Goal: Find contact information: Find contact information

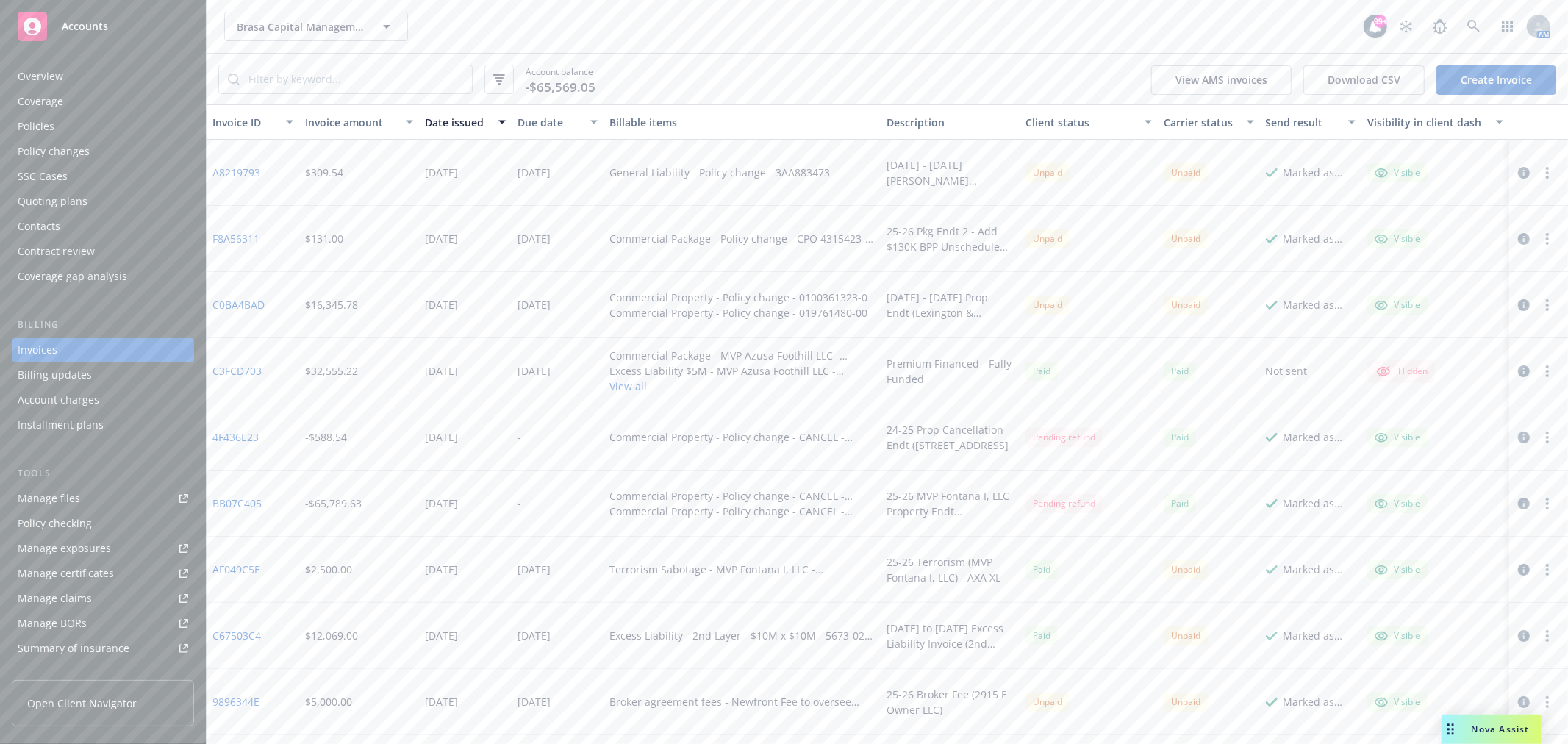
click at [109, 24] on div "Accounts" at bounding box center [102, 26] width 170 height 29
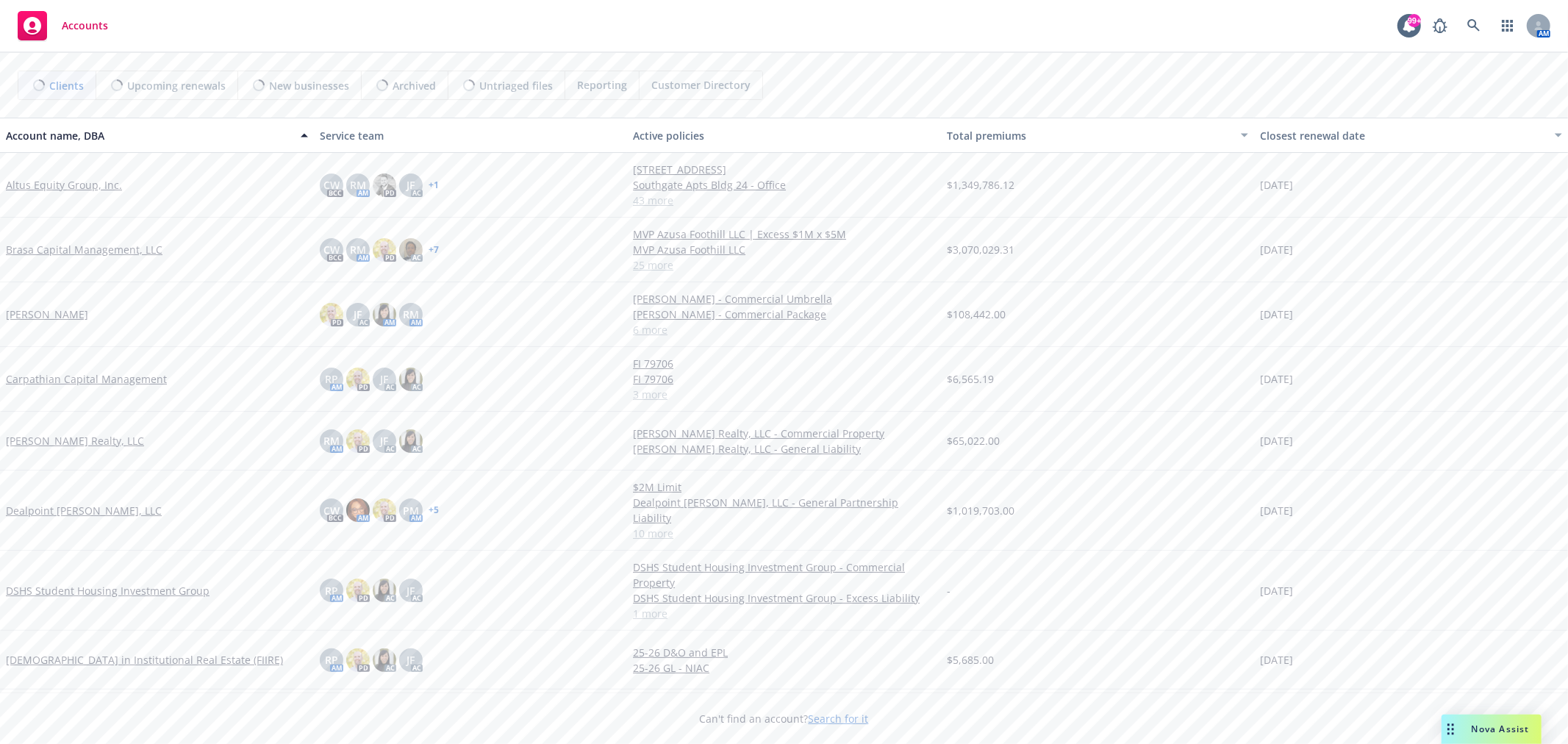
click at [1492, 736] on div "Nova Assist" at bounding box center [1491, 729] width 100 height 29
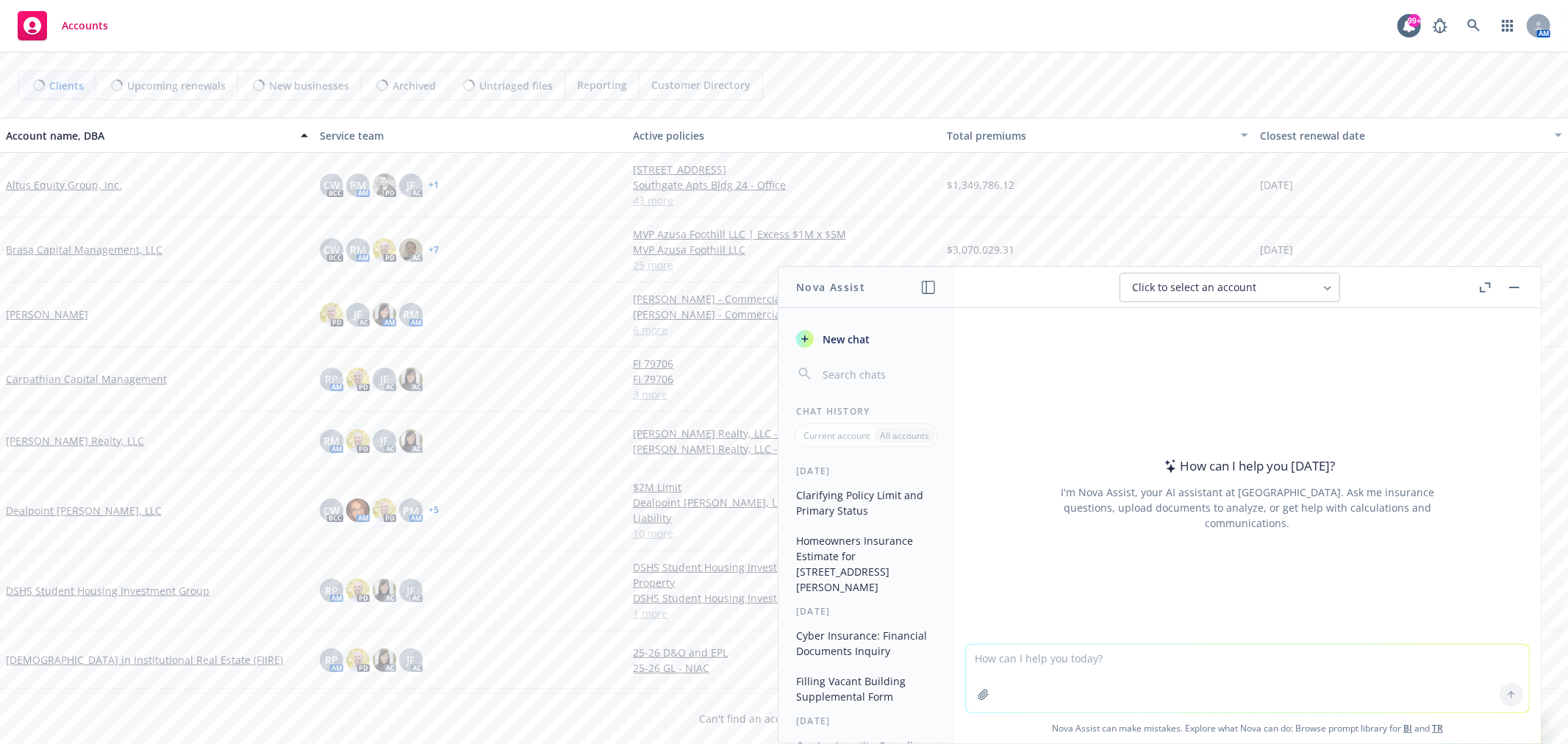
click at [1080, 658] on textarea at bounding box center [1247, 679] width 563 height 68
type textarea "What's the best email contact to file a BOR request with Travelers"
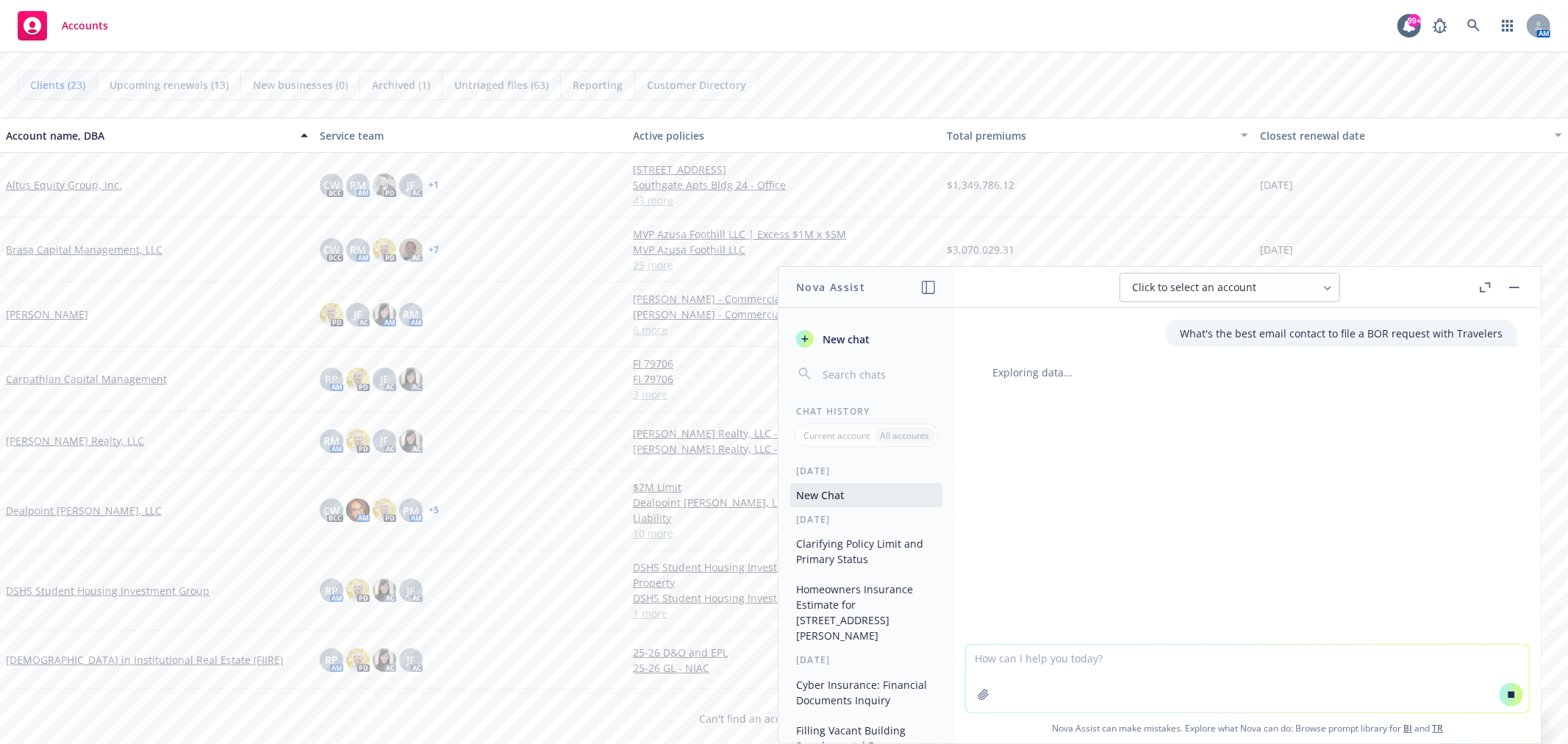
click at [270, 24] on div "Accounts 99+ AM" at bounding box center [784, 26] width 1568 height 53
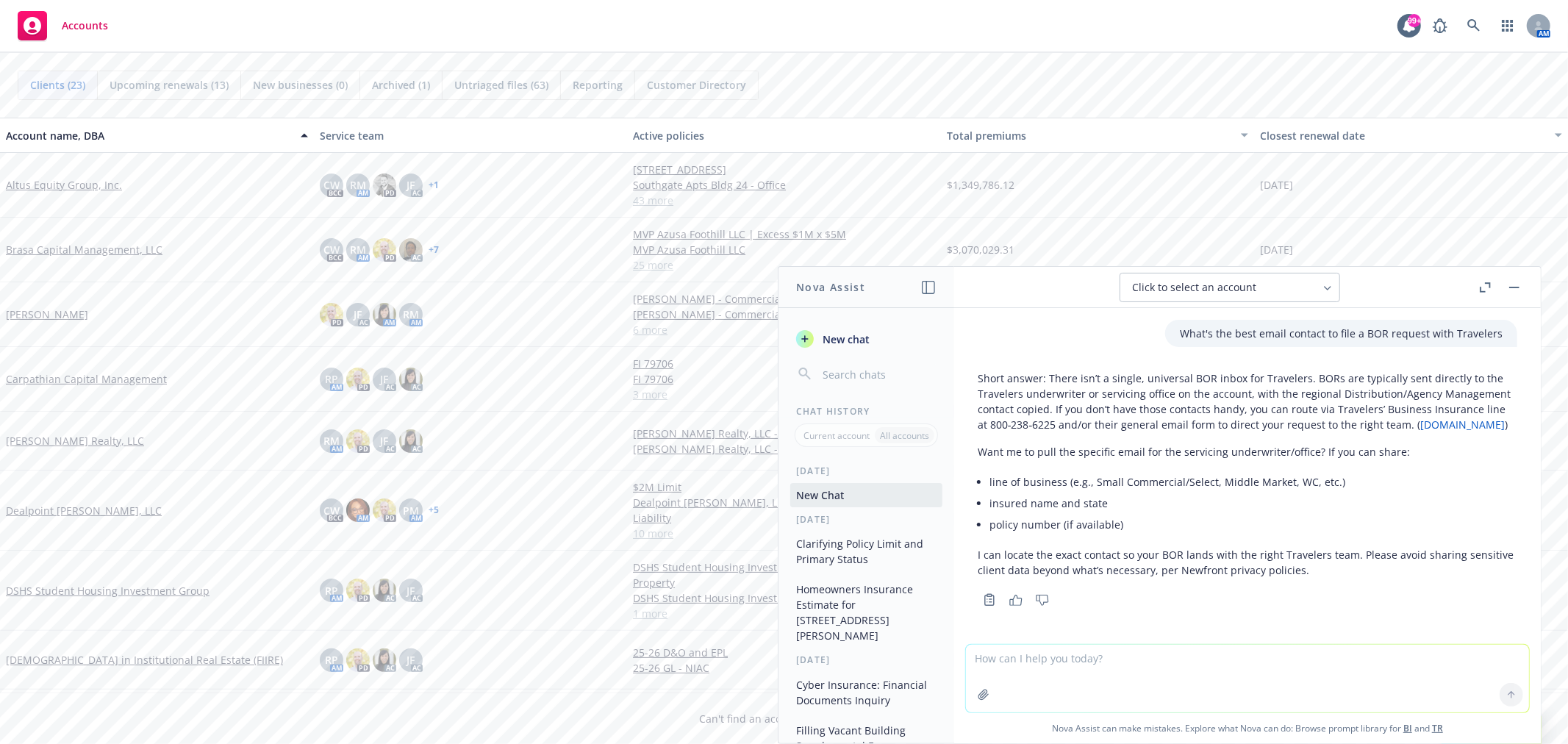
scroll to position [17, 0]
click at [1059, 664] on textarea at bounding box center [1247, 679] width 563 height 68
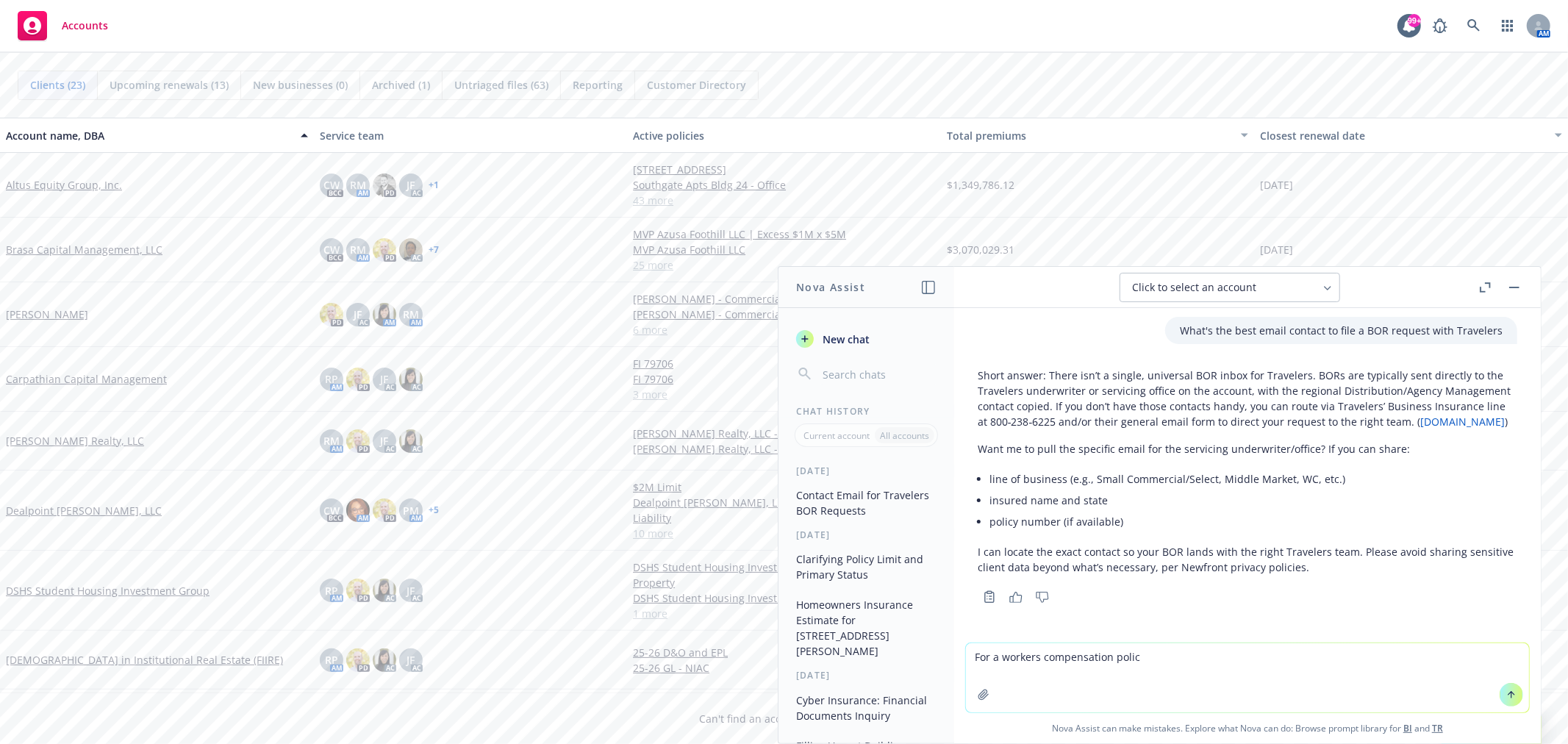
type textarea "For a workers compensation policy"
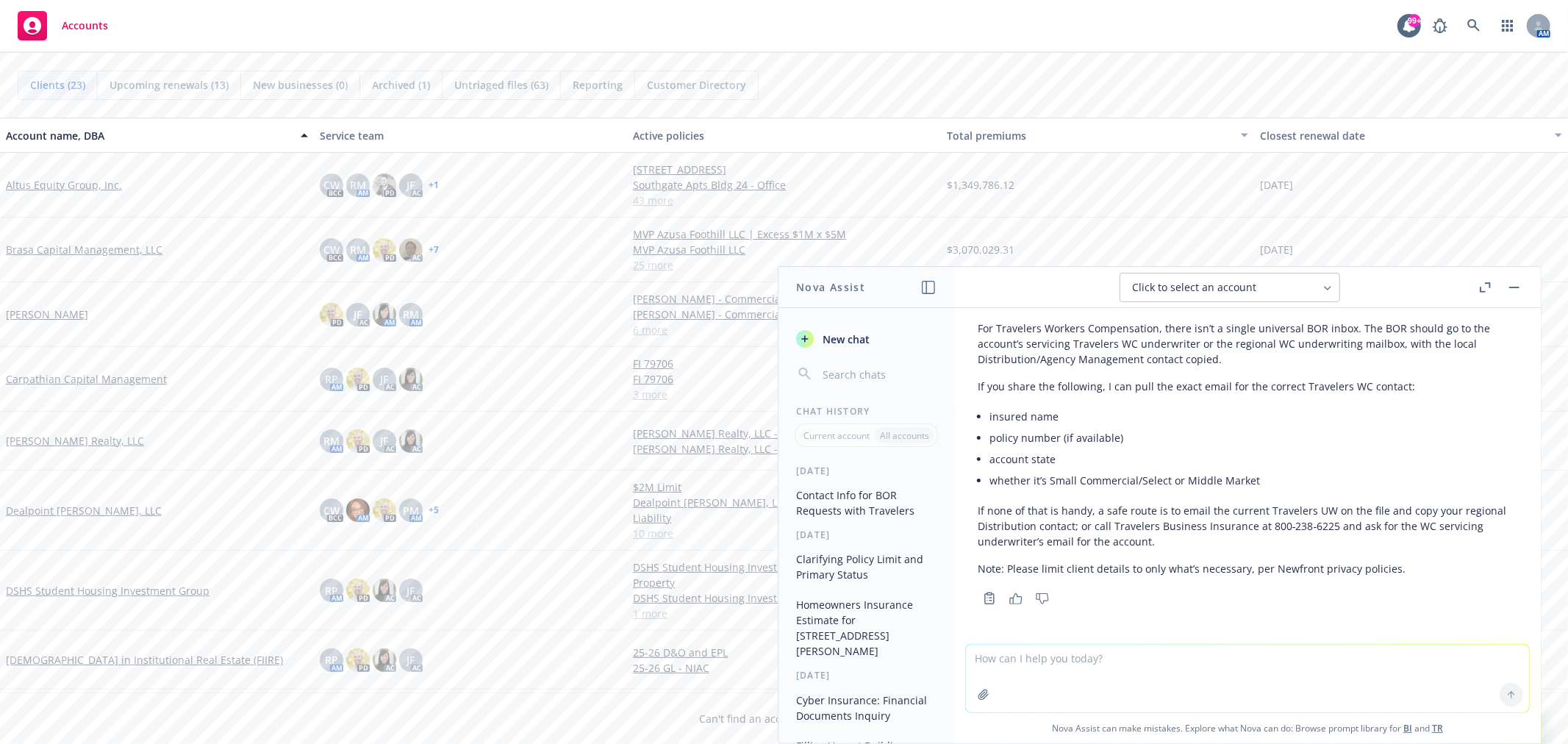
scroll to position [373, 0]
click at [1041, 664] on textarea at bounding box center [1247, 679] width 563 height 68
type textarea "How about for Crum & Forster"
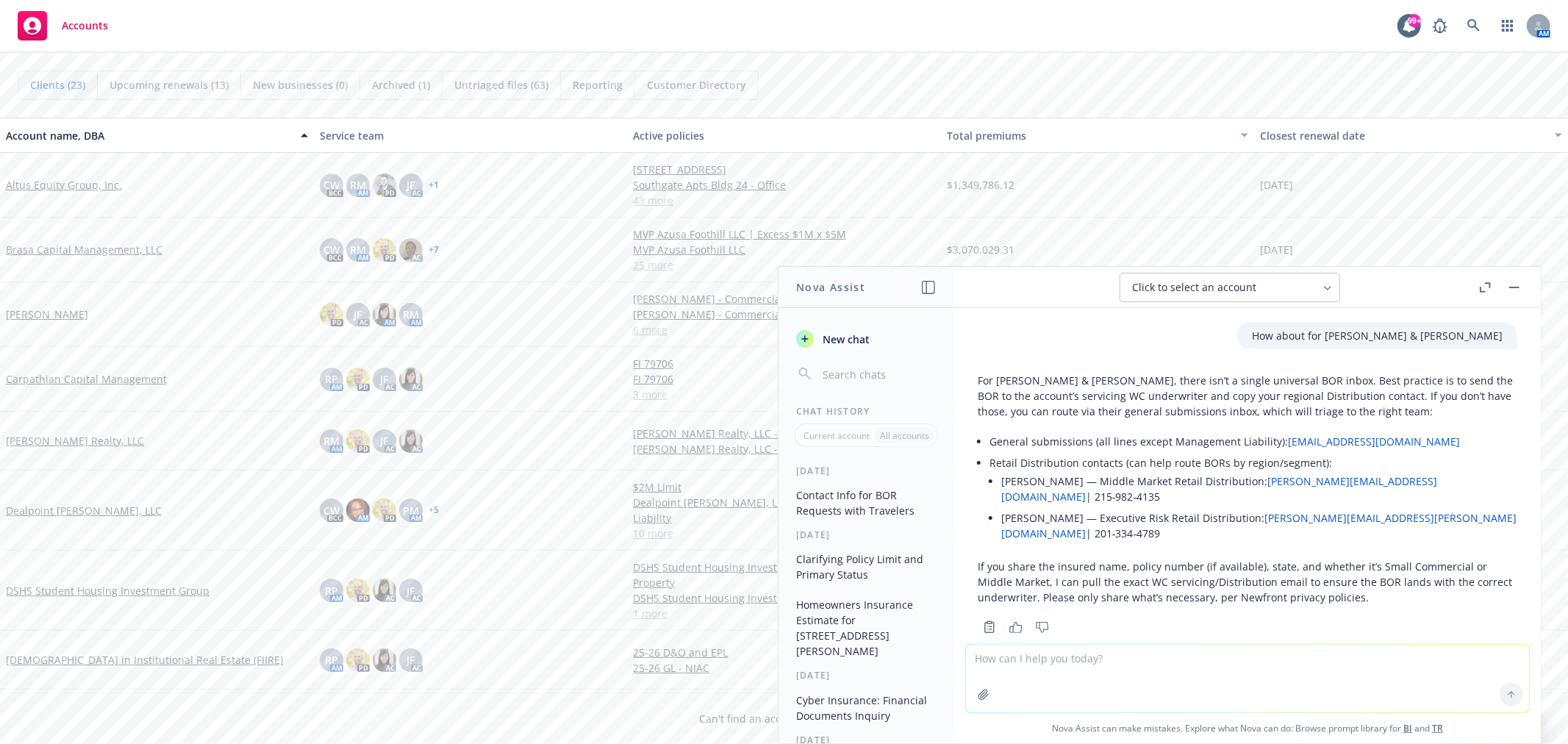
scroll to position [675, 0]
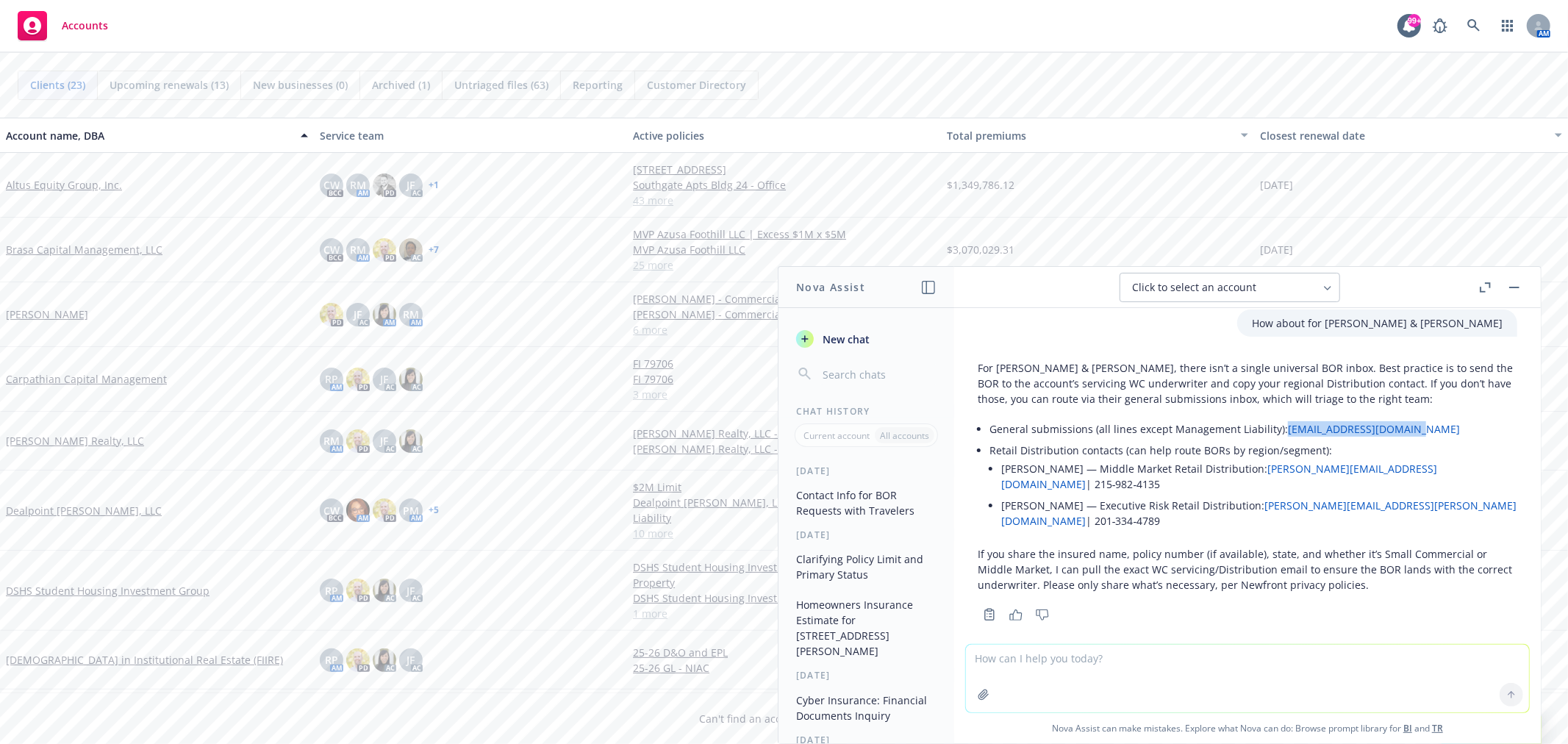
drag, startPoint x: 1415, startPoint y: 444, endPoint x: 1280, endPoint y: 446, distance: 135.0
click at [1280, 440] on li "General submissions (all lines except Management Liability): cfsubmissions@cfin…" at bounding box center [1253, 428] width 528 height 21
copy link "[EMAIL_ADDRESS][DOMAIN_NAME]"
click at [1073, 663] on textarea at bounding box center [1247, 679] width 563 height 68
type textarea "Northern California pollution policy"
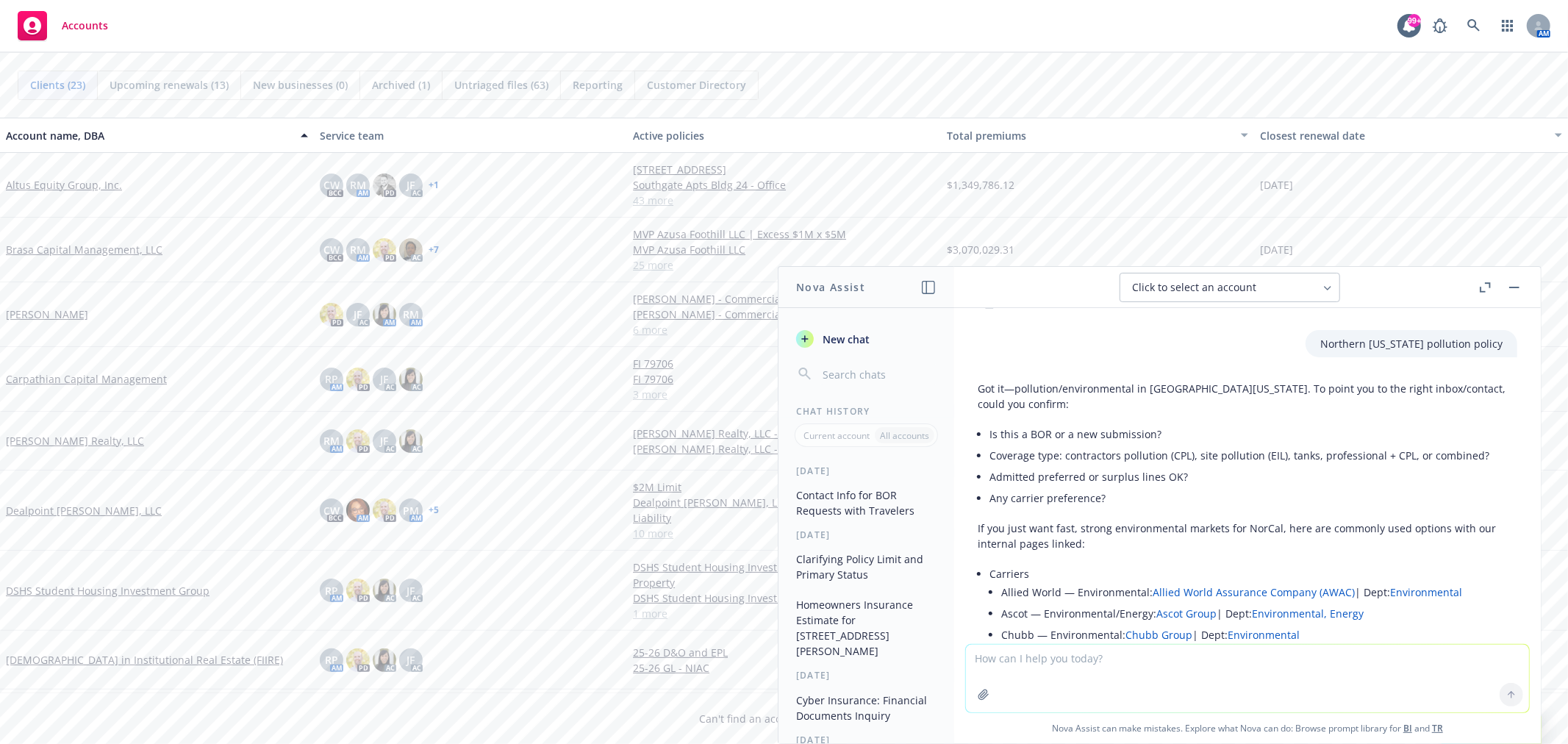
scroll to position [906, 0]
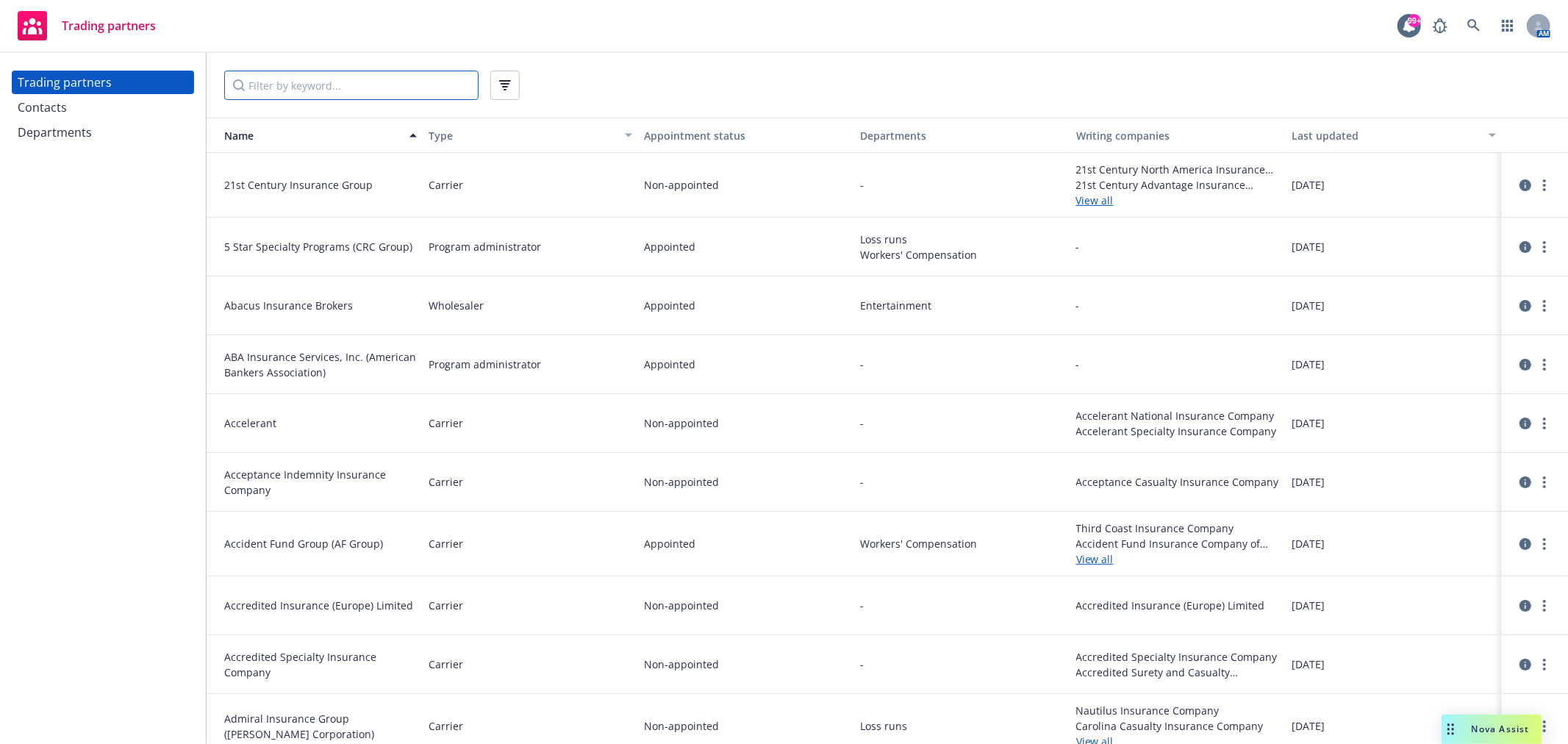
click at [348, 86] on input "Filter by keyword..." at bounding box center [351, 85] width 254 height 29
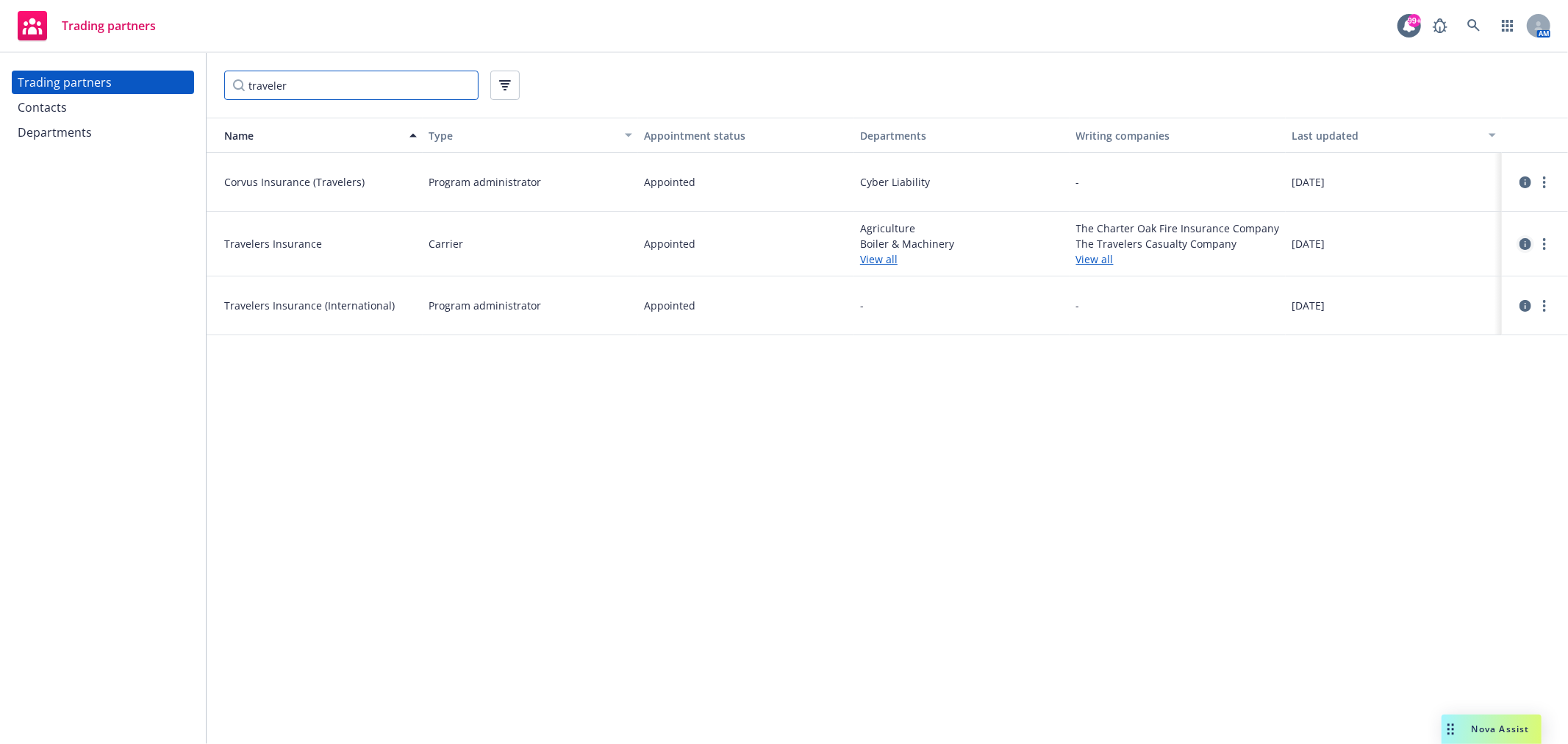
type input "traveler"
click at [1524, 238] on icon "circleInformation" at bounding box center [1525, 244] width 12 height 12
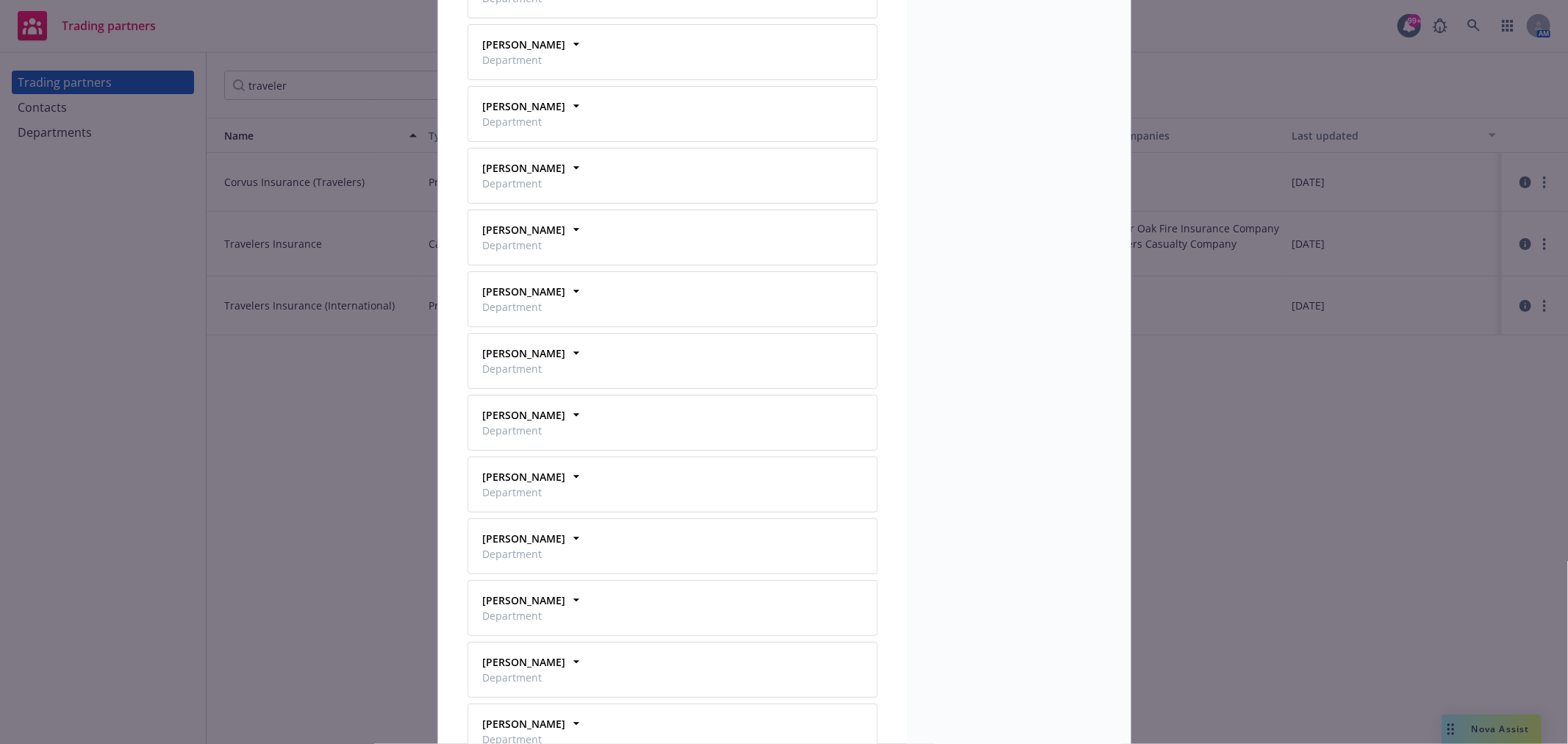
scroll to position [4003, 0]
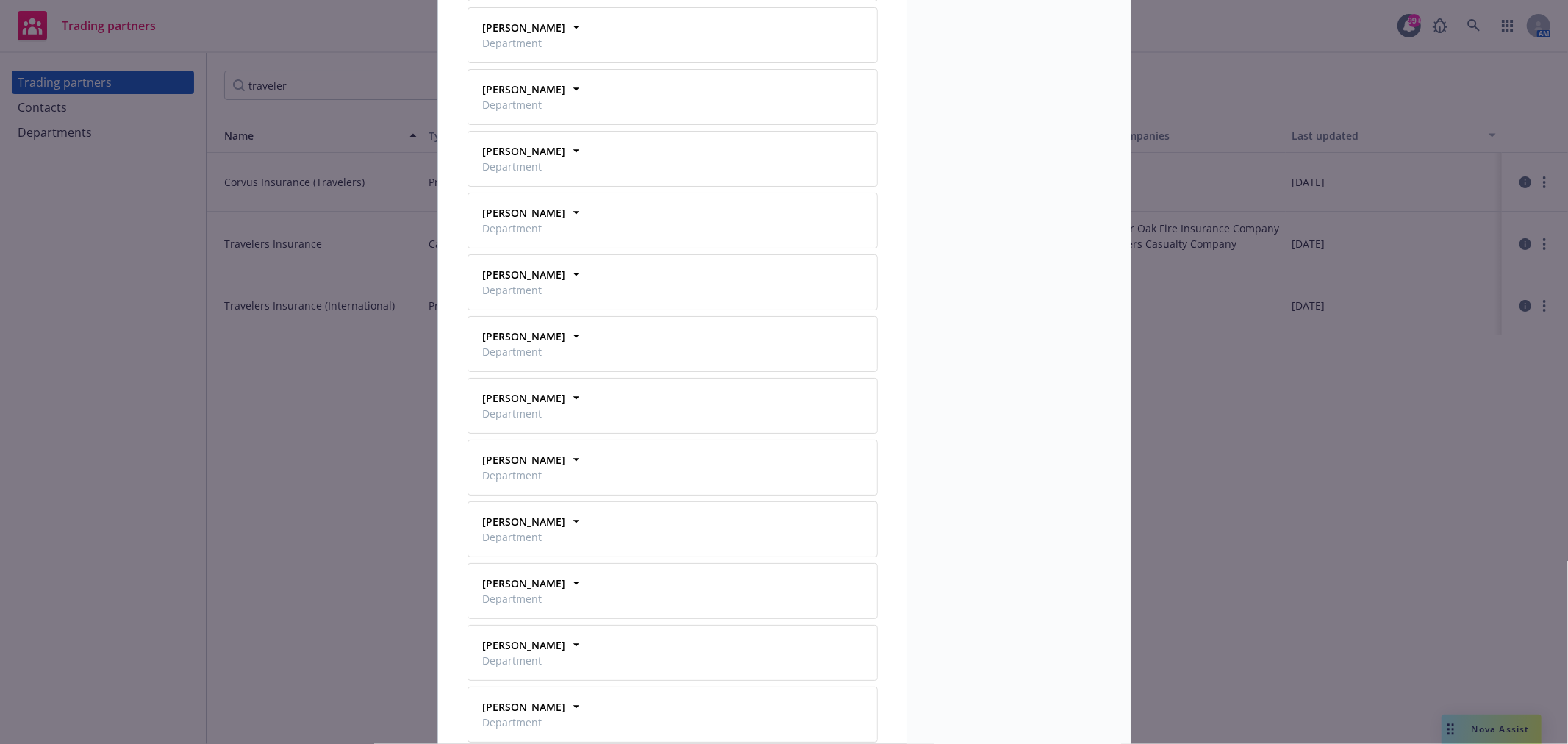
click at [196, 447] on div "Trading partner Travelers Insurance Agency codes 0DKW85 - Legacy Newfront [GEOG…" at bounding box center [784, 372] width 1568 height 744
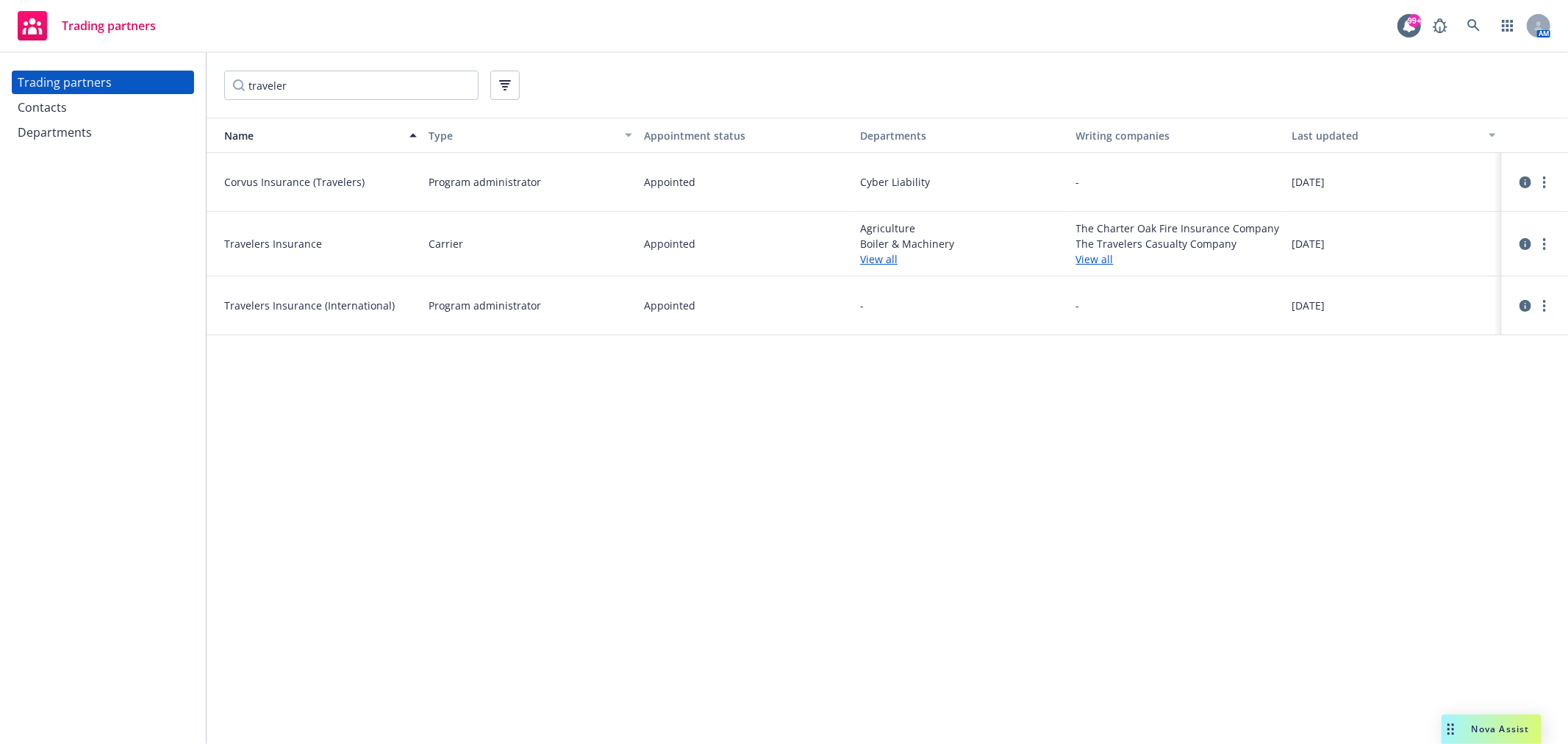
click at [91, 108] on div "Contacts" at bounding box center [102, 107] width 170 height 24
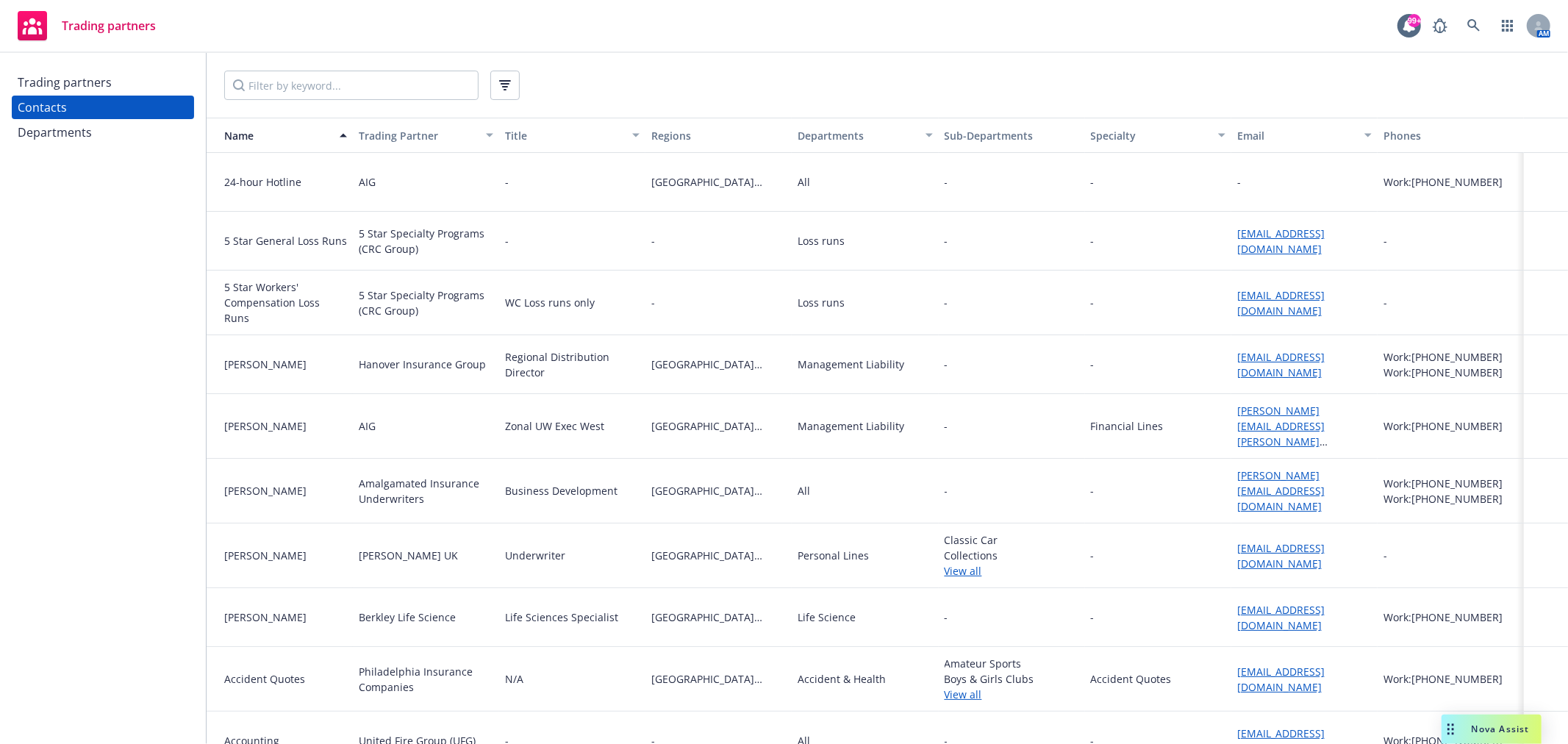
click at [102, 130] on div "Departments" at bounding box center [102, 133] width 170 height 24
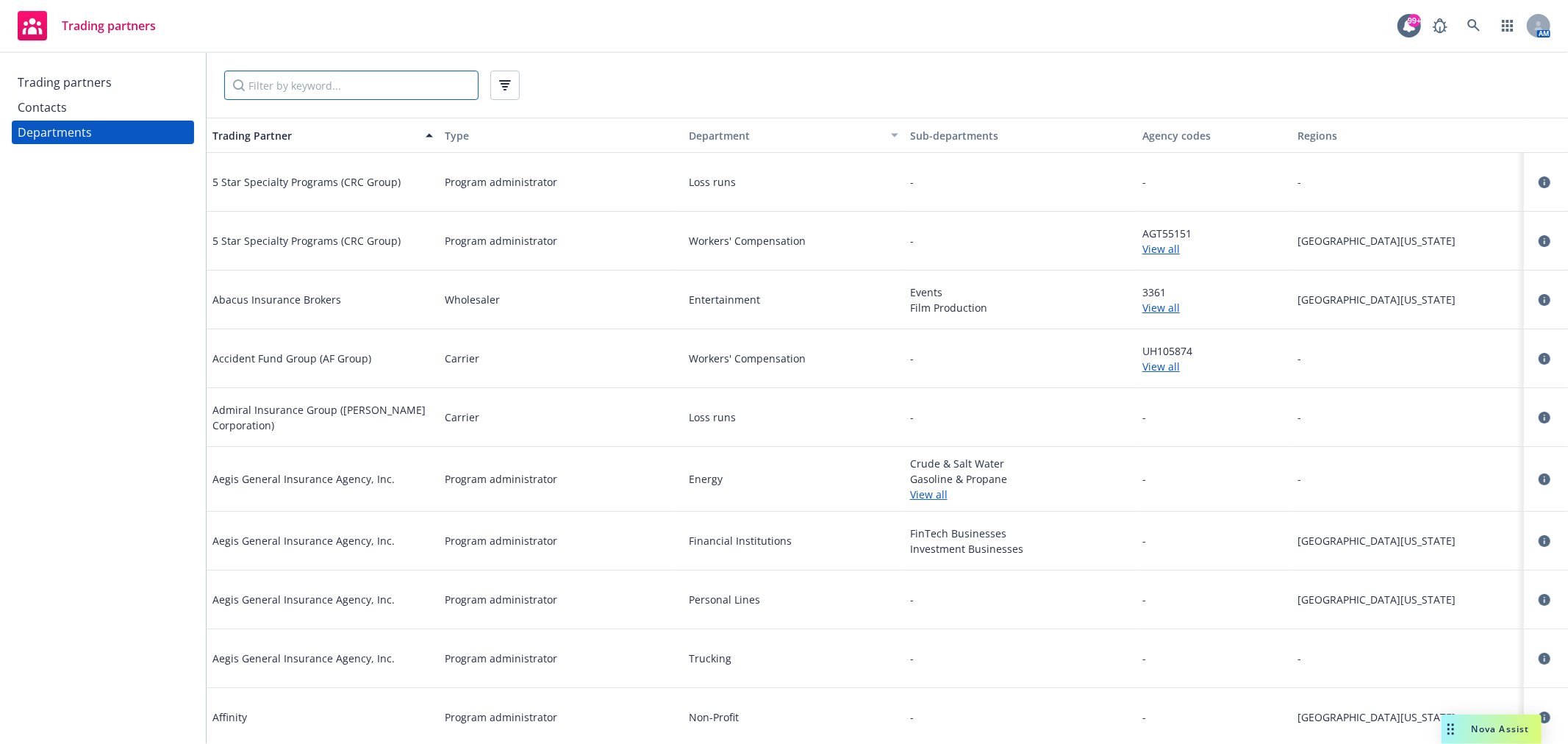
click at [310, 92] on input "Filter by keyword..." at bounding box center [351, 85] width 254 height 29
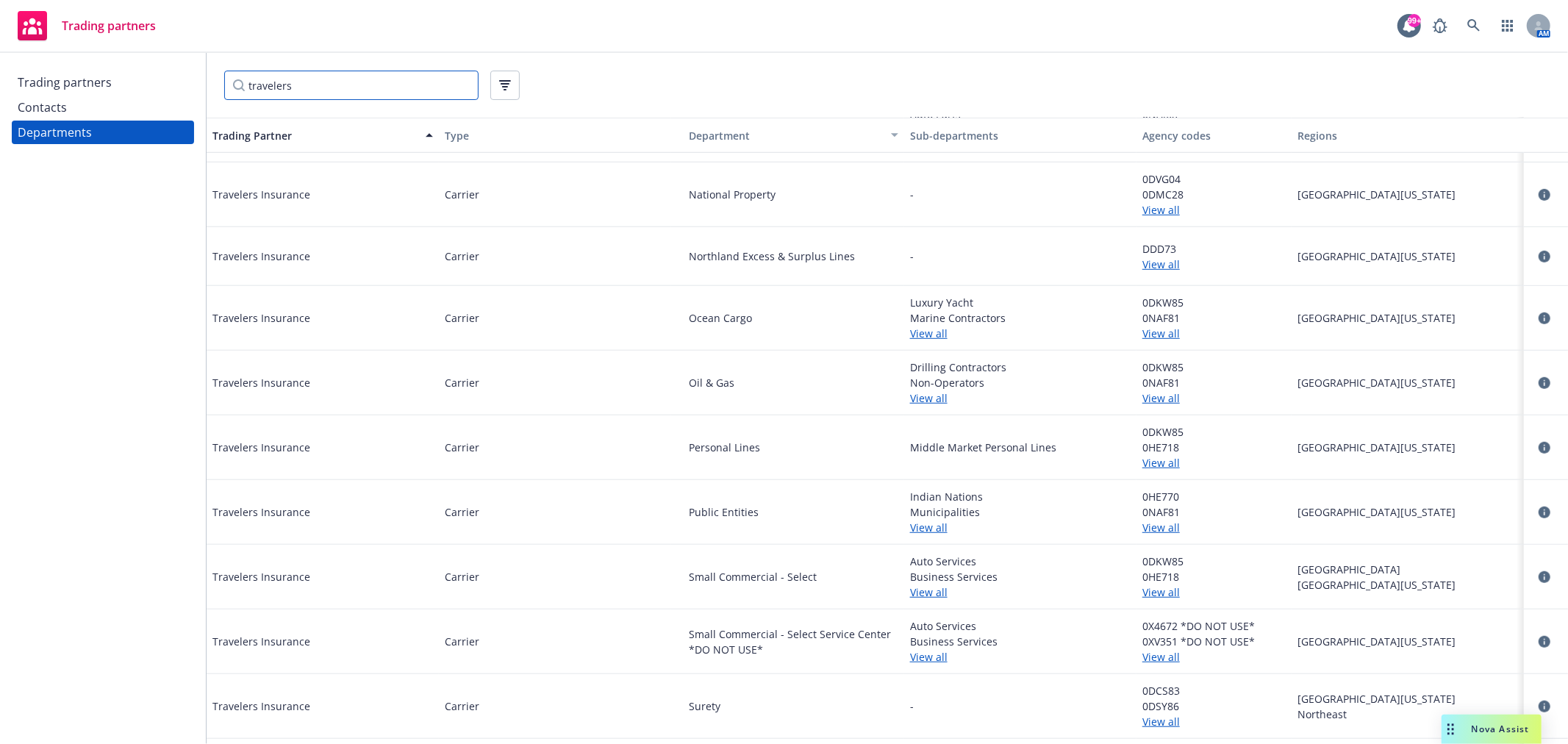
scroll to position [820, 0]
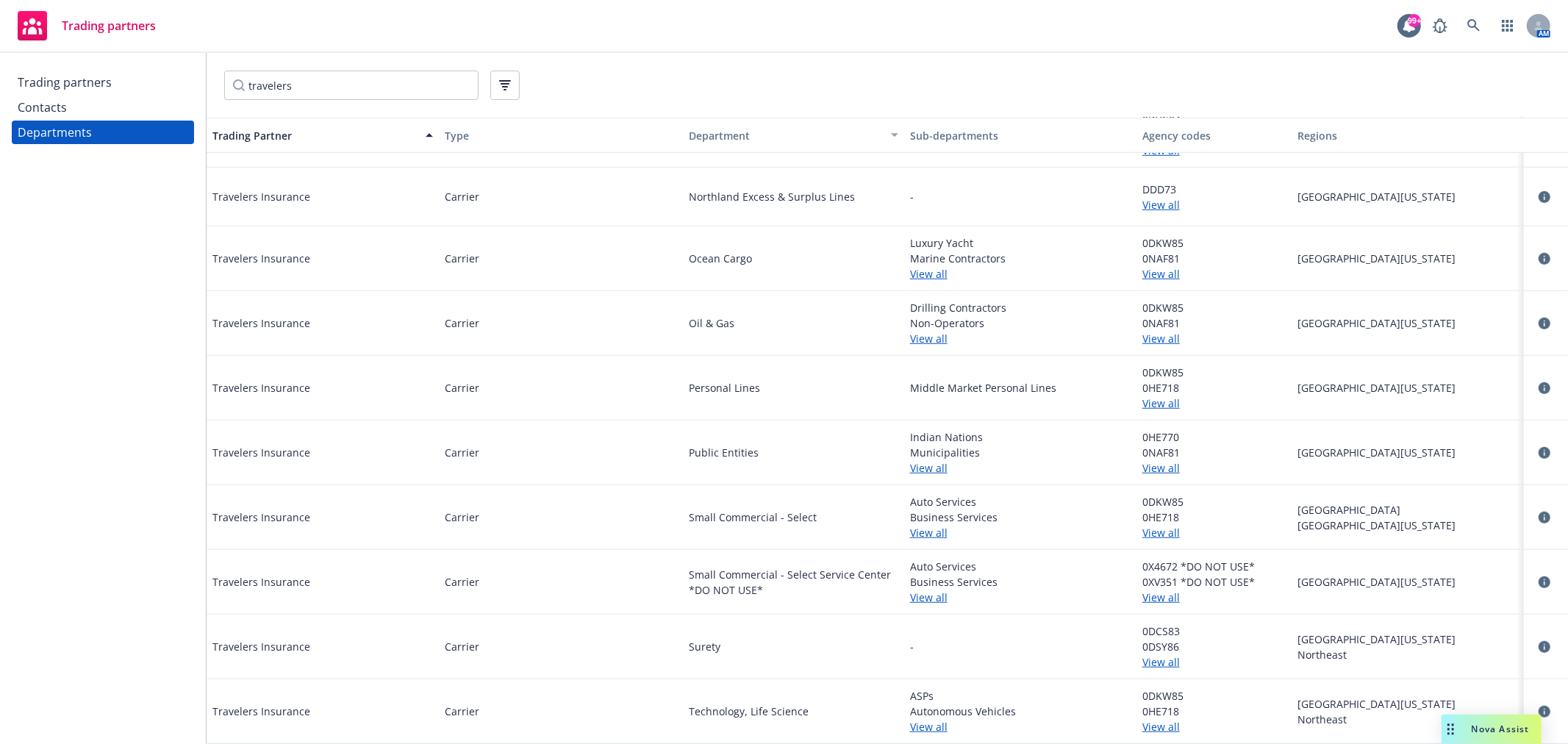
click at [713, 139] on div "Department" at bounding box center [778, 135] width 204 height 15
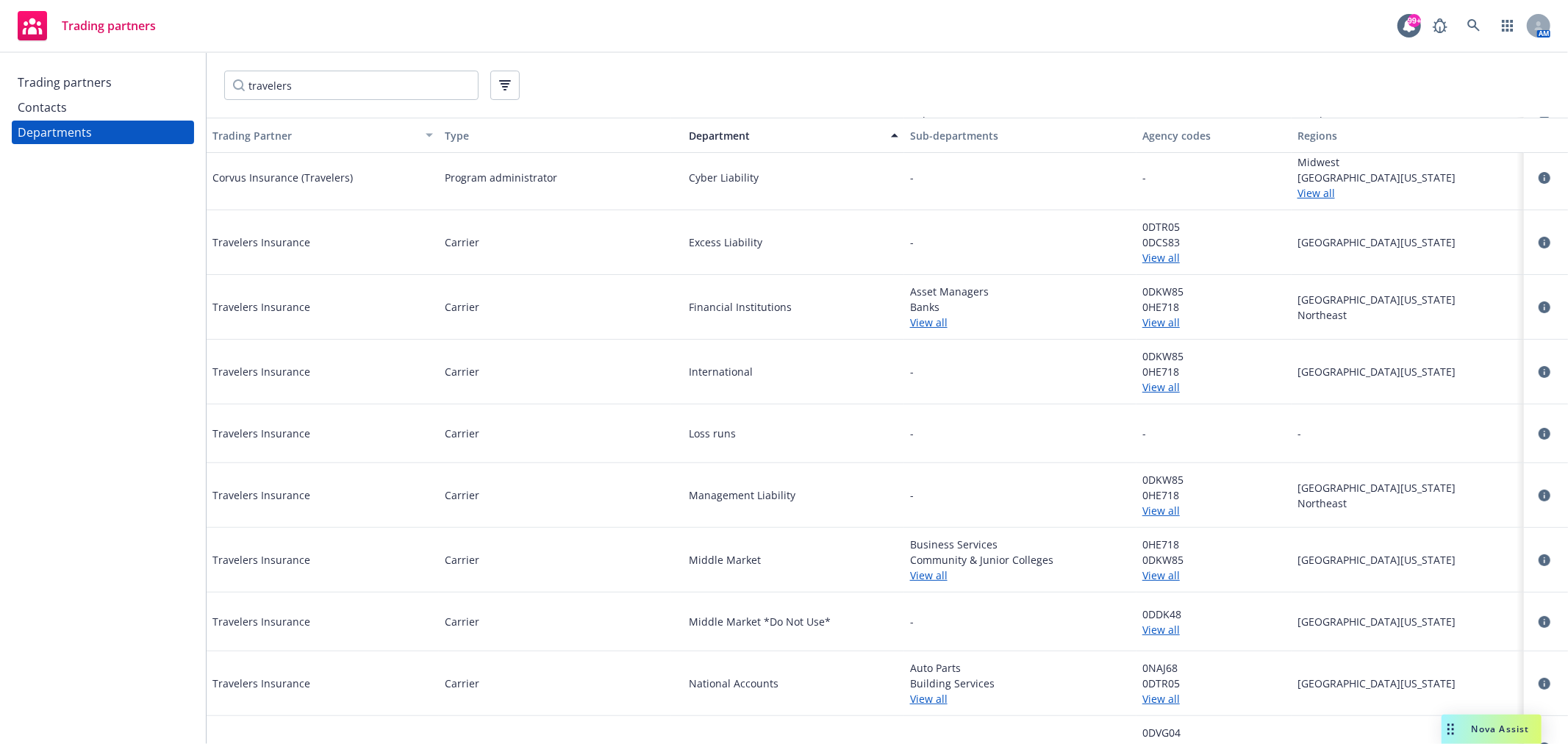
scroll to position [0, 0]
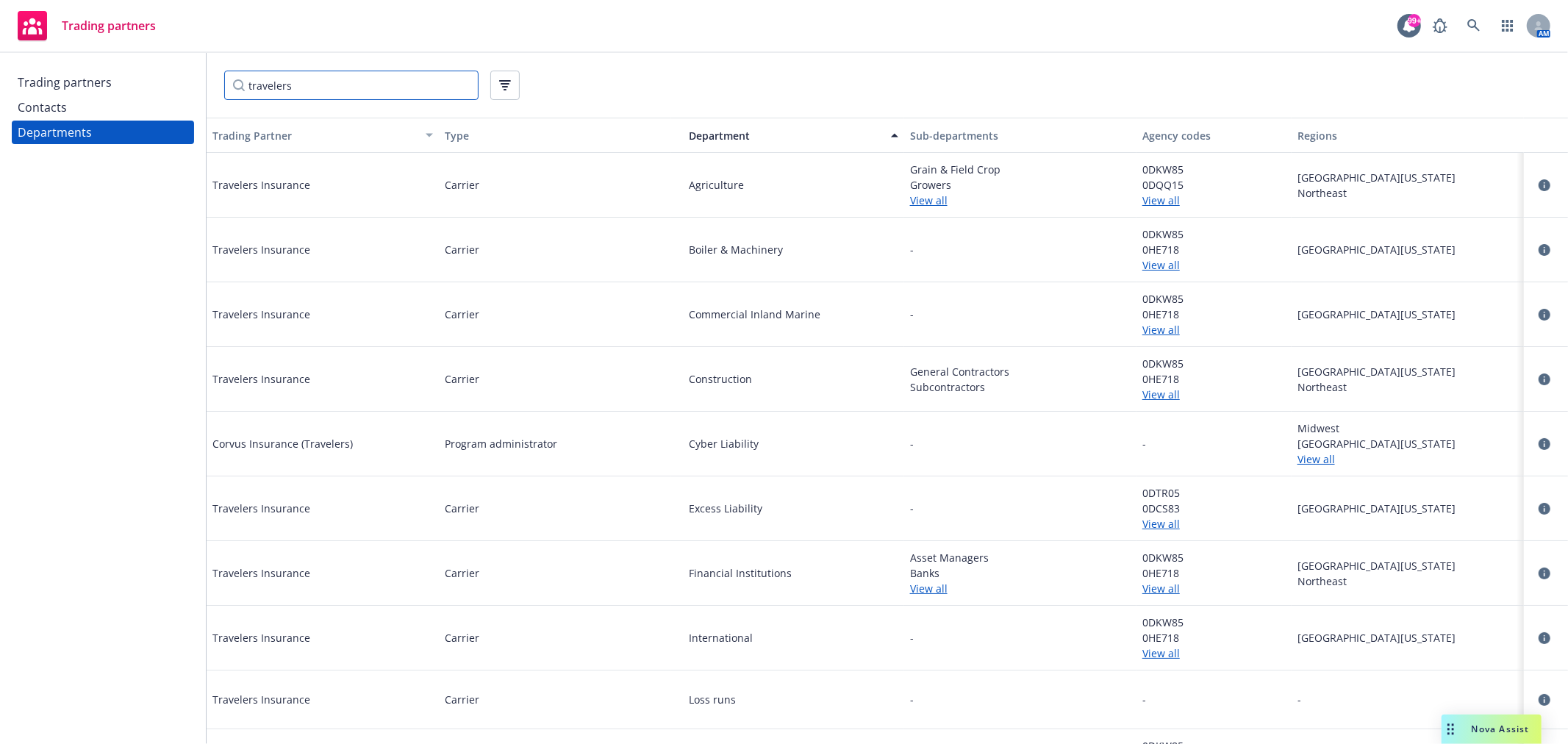
click at [342, 83] on input "travelers" at bounding box center [351, 85] width 254 height 29
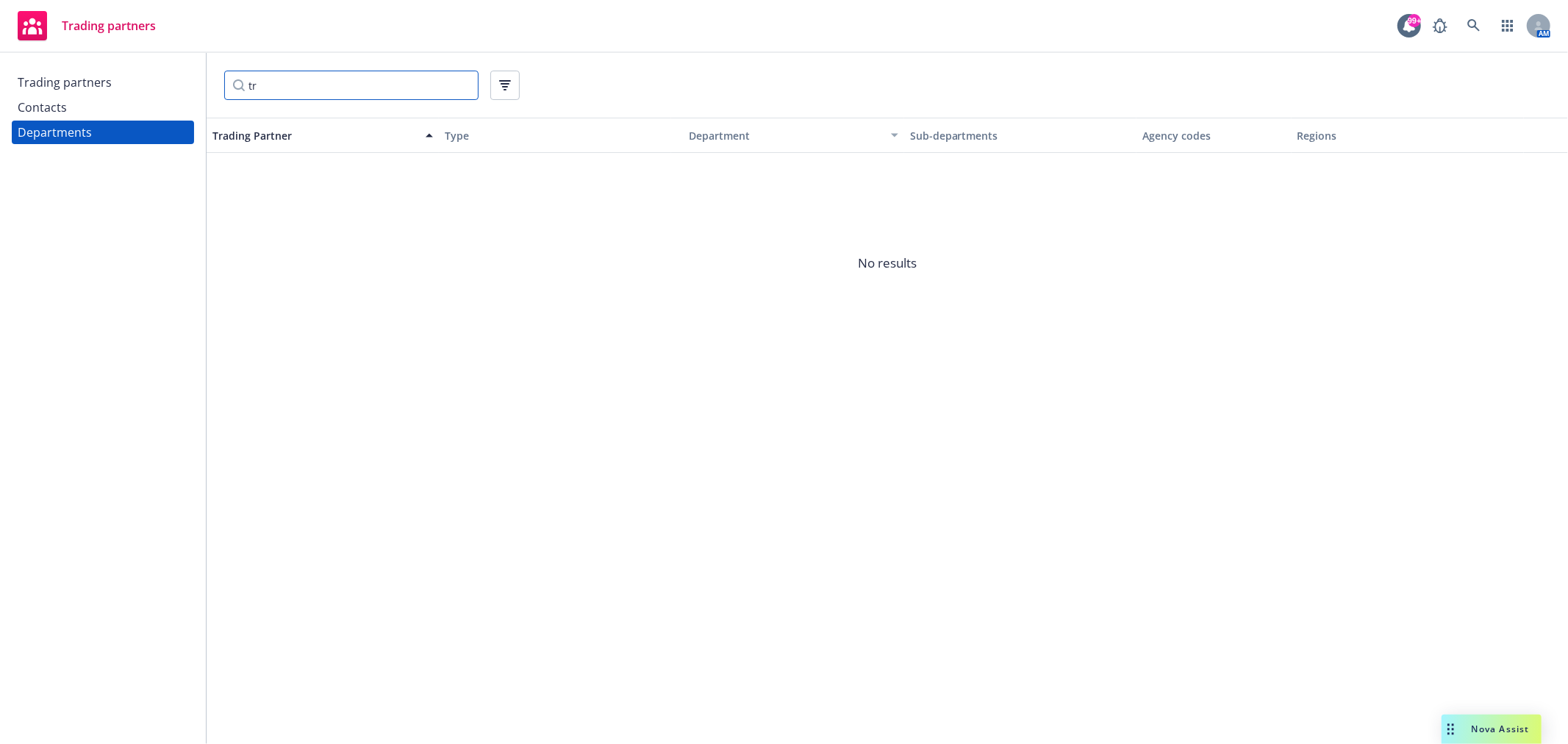
type input "t"
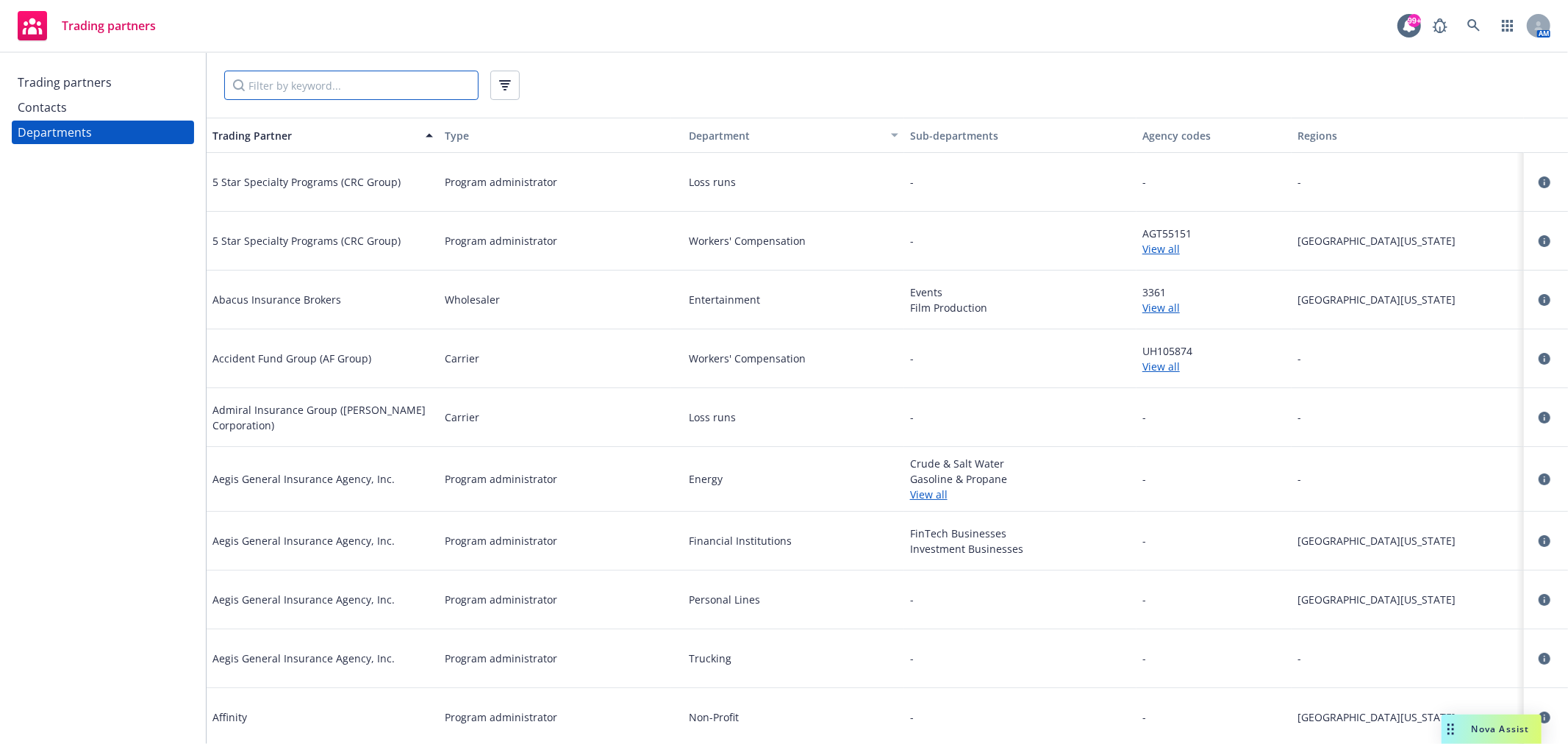
click at [273, 88] on input "Filter by keyword..." at bounding box center [351, 85] width 254 height 29
click at [110, 105] on div "Contacts" at bounding box center [102, 107] width 170 height 24
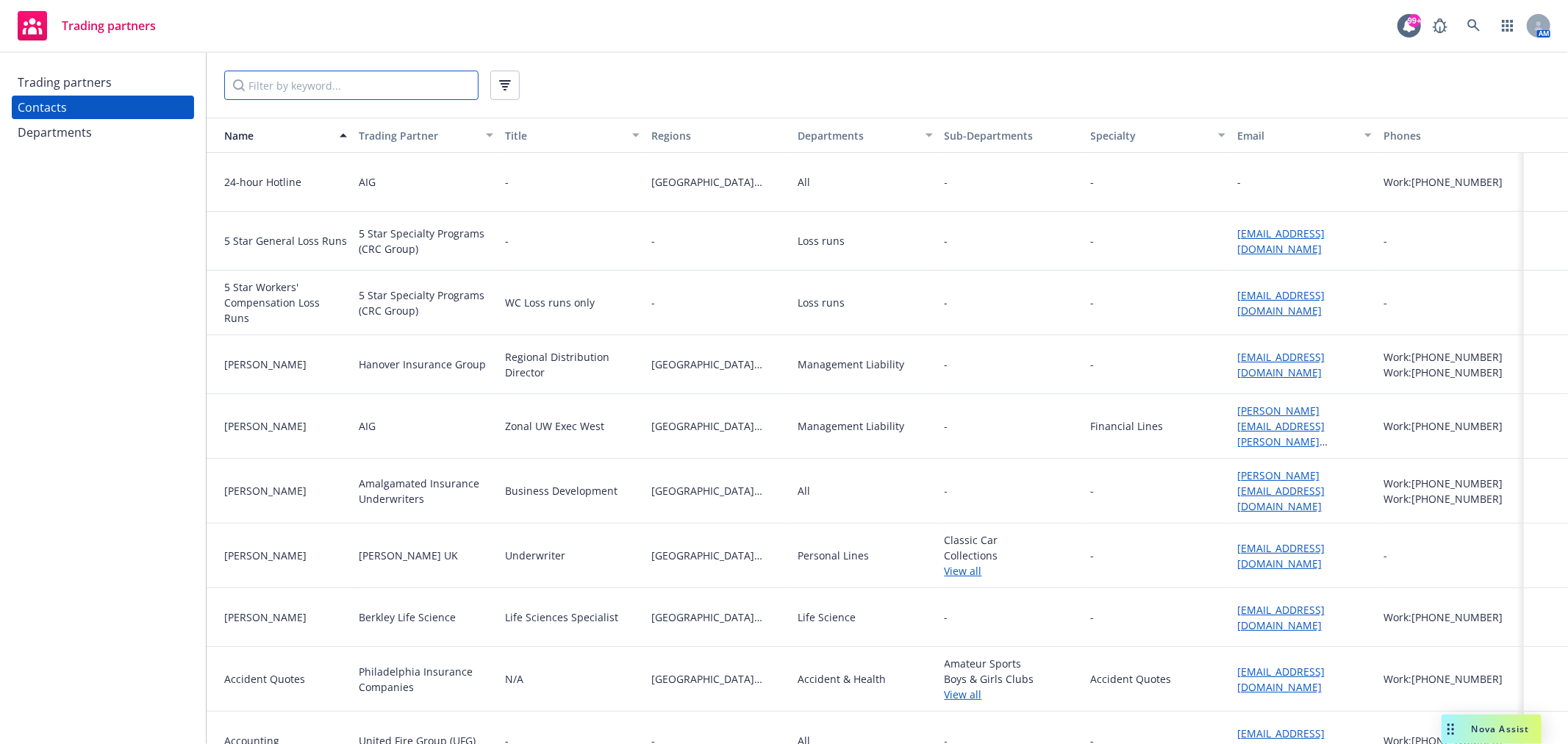
click at [304, 86] on input "Filter by keyword..." at bounding box center [351, 85] width 254 height 29
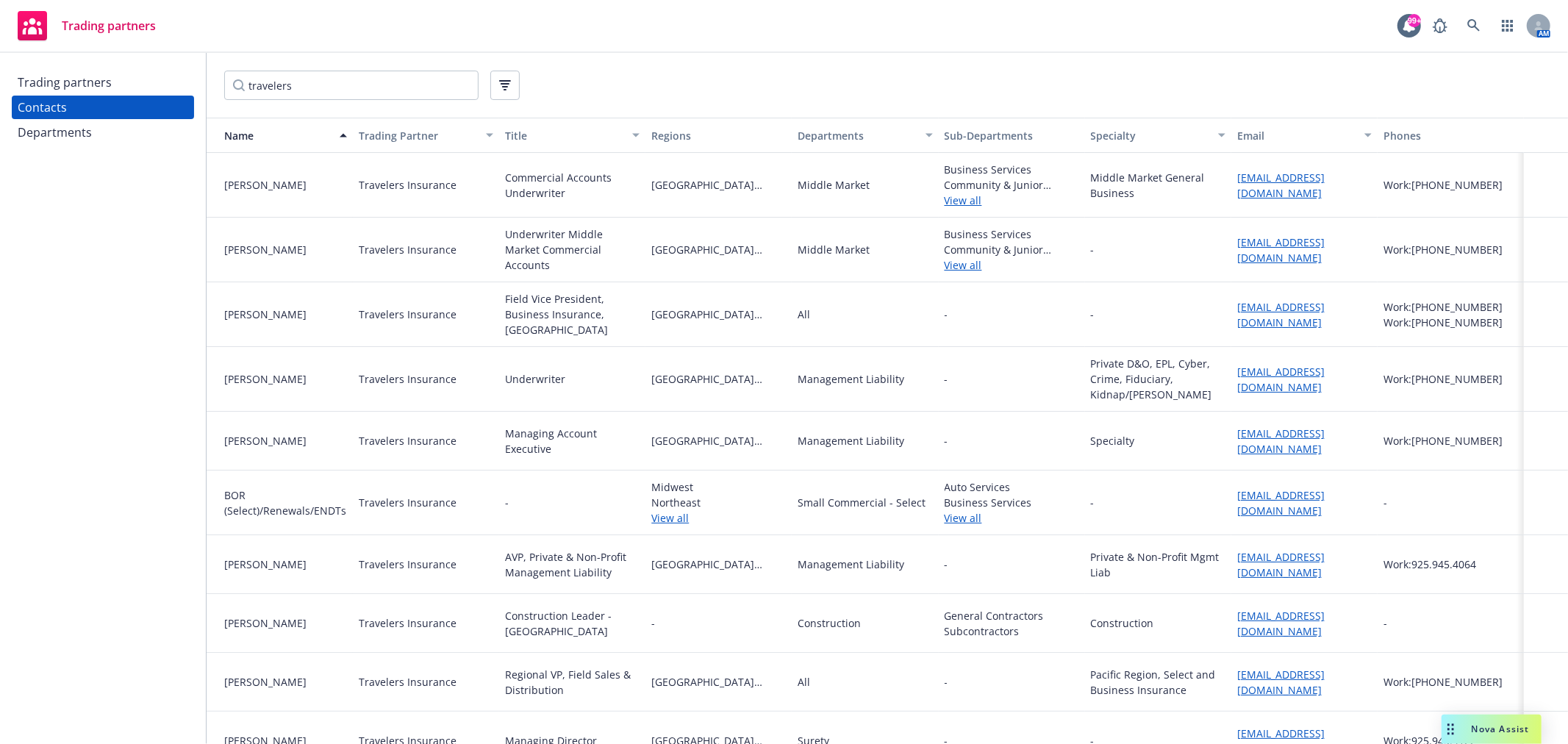
drag, startPoint x: 1275, startPoint y: 515, endPoint x: 1189, endPoint y: 490, distance: 89.6
click at [1189, 490] on div "BOR (Select)/Renewals/ENDTs Travelers Insurance - Midwest Northeast View all Sm…" at bounding box center [887, 502] width 1362 height 65
copy div "[EMAIL_ADDRESS][DOMAIN_NAME]"
click at [288, 83] on input "travelers" at bounding box center [351, 85] width 254 height 29
click at [285, 85] on input "travelers" at bounding box center [351, 85] width 254 height 29
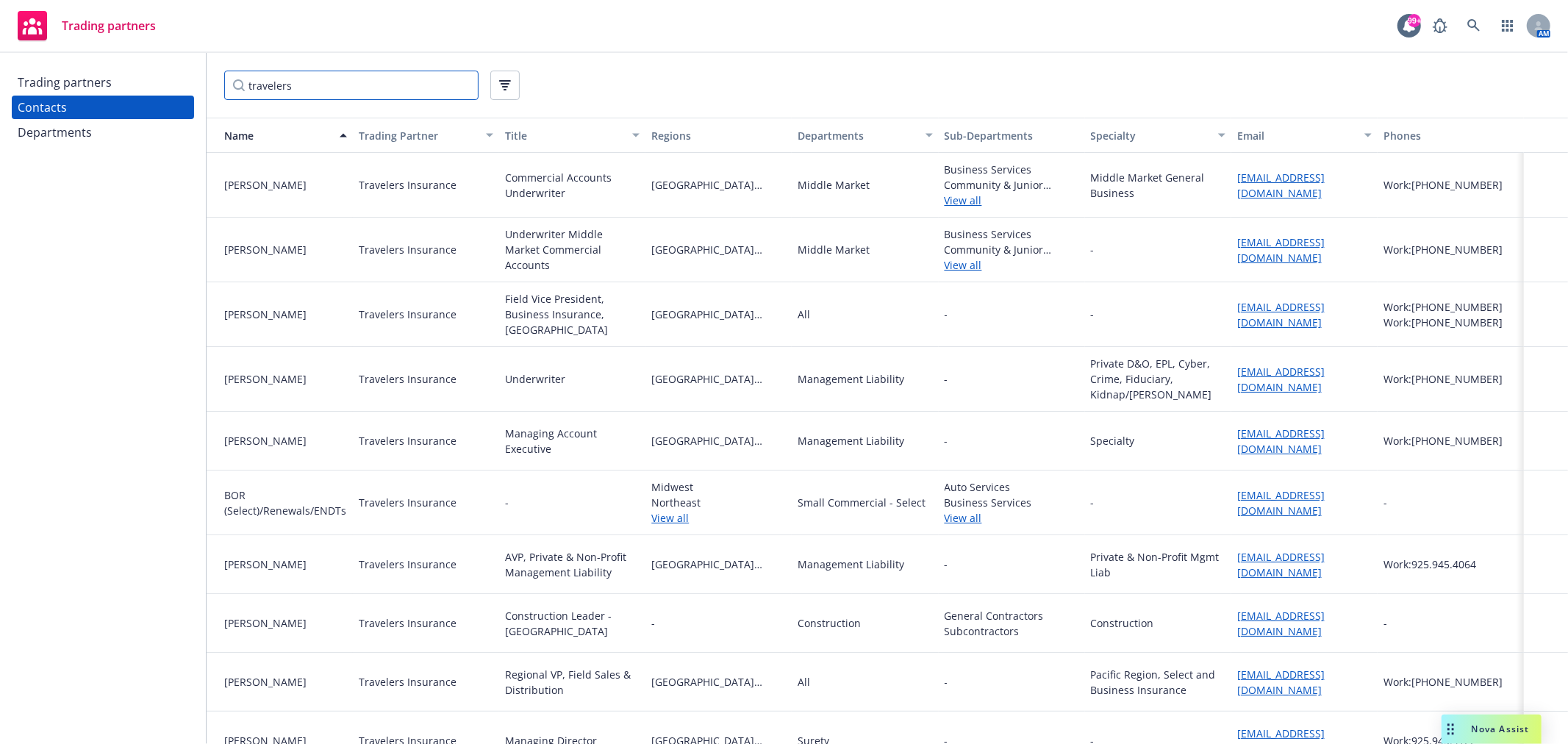
click at [285, 85] on input "travelers" at bounding box center [351, 85] width 254 height 29
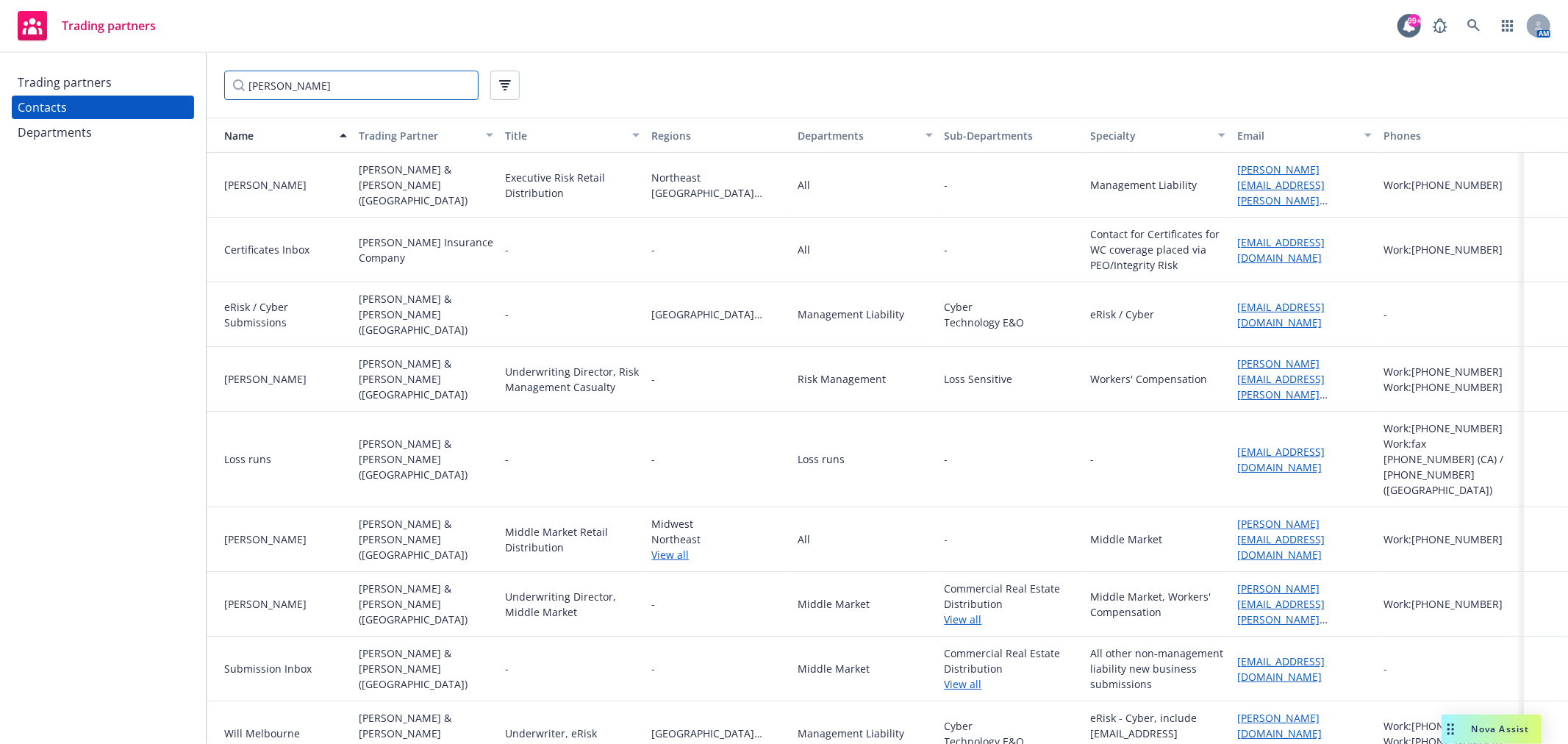
type input "[PERSON_NAME]"
click at [107, 125] on div "Departments" at bounding box center [102, 133] width 170 height 24
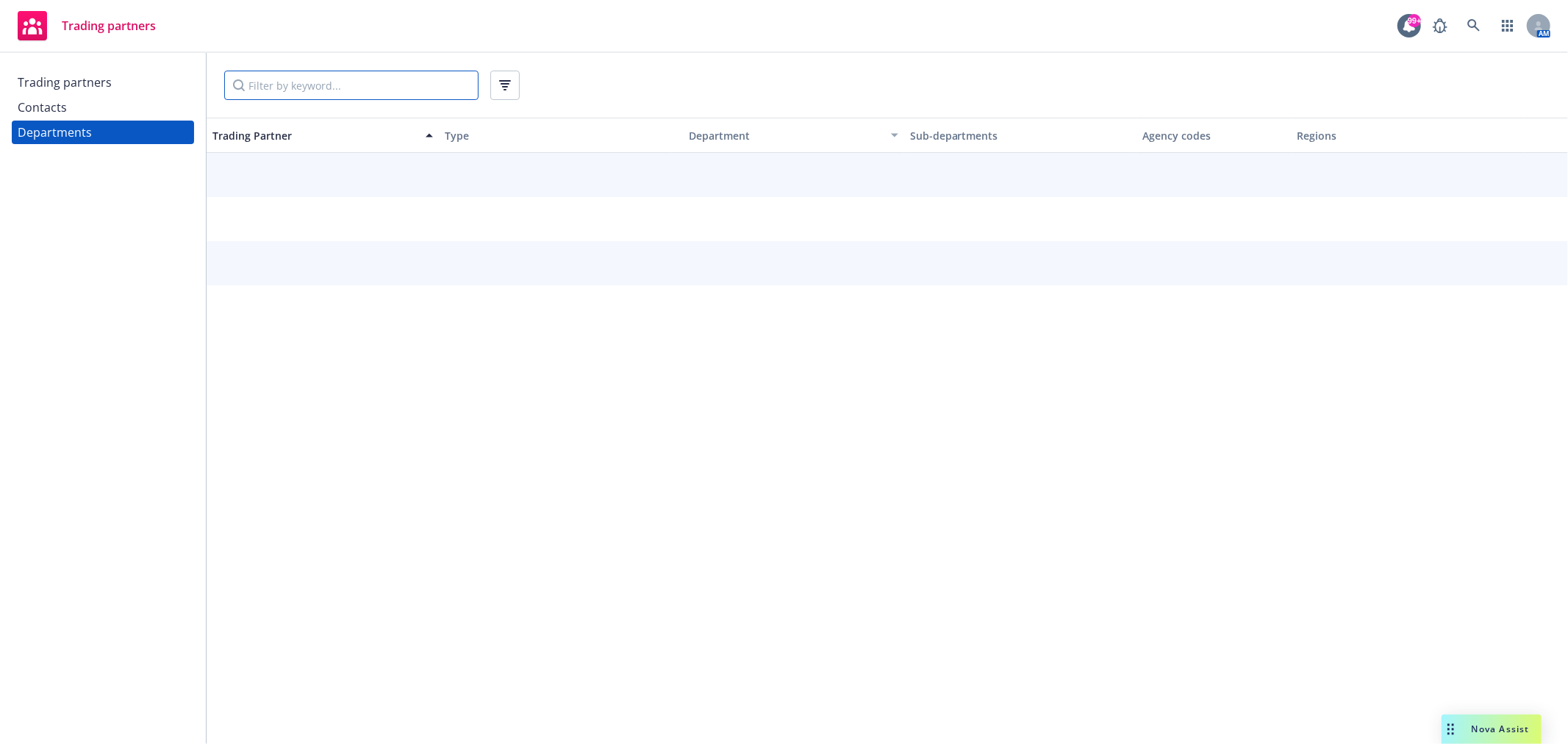
click at [261, 84] on input "Filter by keyword..." at bounding box center [351, 85] width 254 height 29
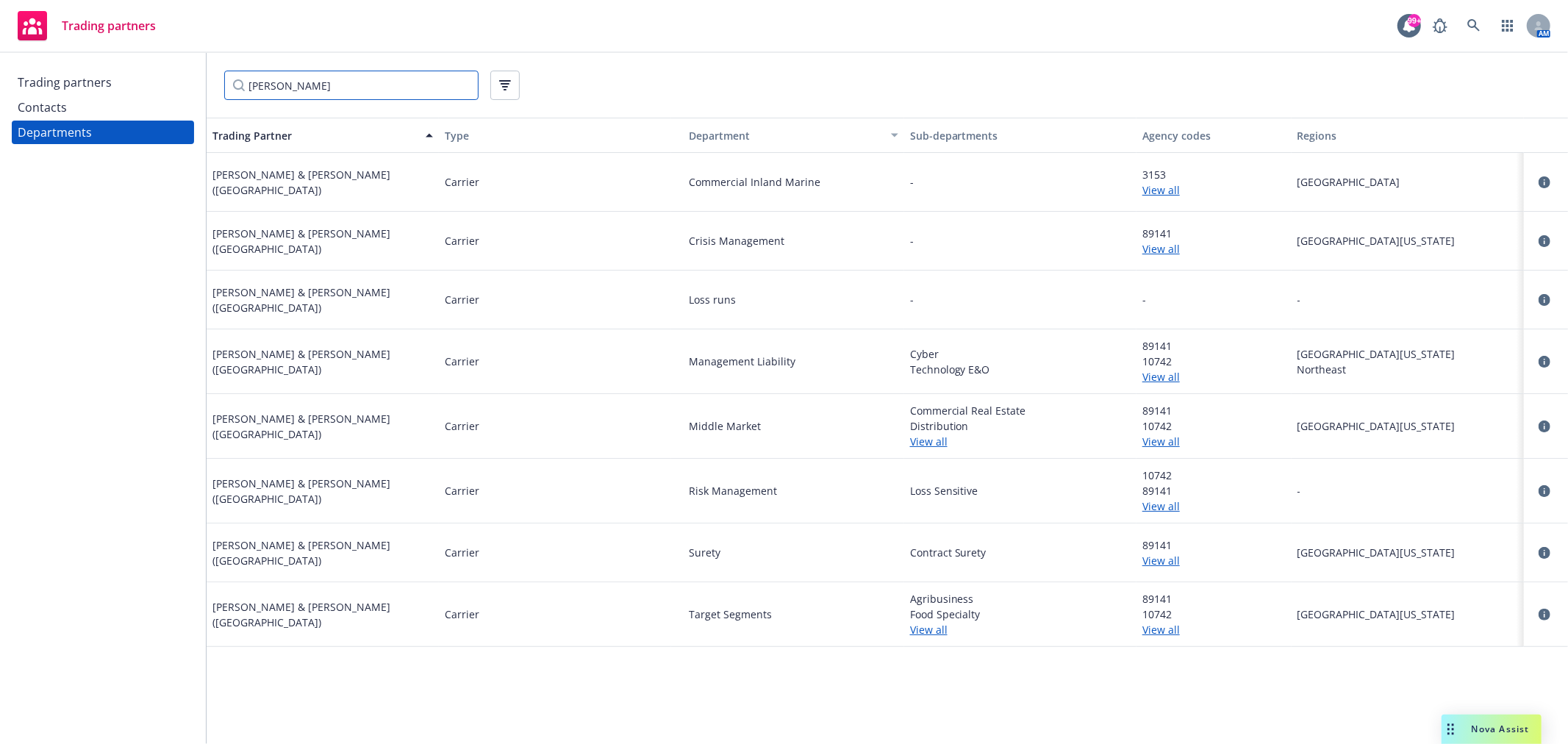
type input "[PERSON_NAME]"
